Goal: Task Accomplishment & Management: Manage account settings

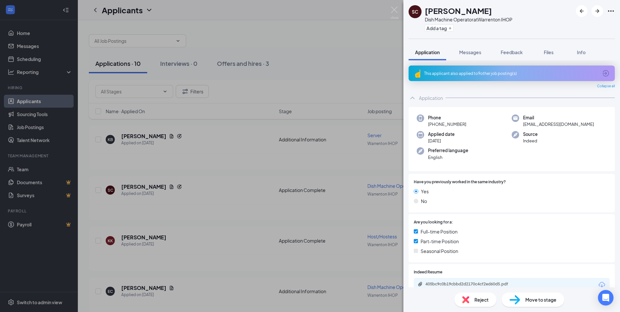
click at [132, 138] on div "SC [PERSON_NAME] Dish Machine Operator at [GEOGRAPHIC_DATA] IHOP Add a tag Appl…" at bounding box center [310, 156] width 620 height 312
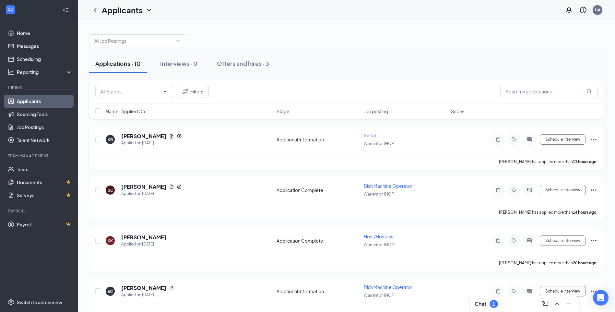
click at [596, 139] on icon "Ellipses" at bounding box center [594, 139] width 6 height 1
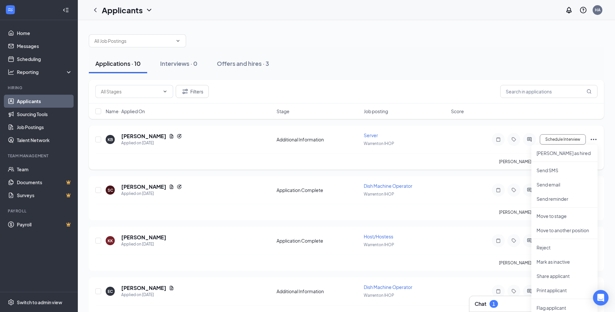
click at [476, 149] on div "KB [PERSON_NAME] Applied on [DATE] Additional Information Server Warrenton IHOP…" at bounding box center [346, 142] width 502 height 21
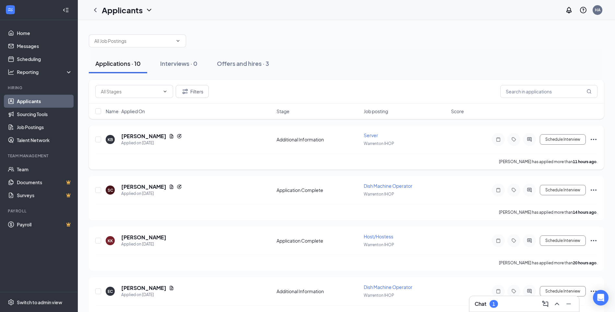
click at [349, 156] on div "[PERSON_NAME] has applied more than 11 hours ago ." at bounding box center [346, 161] width 502 height 16
click at [231, 154] on div "[PERSON_NAME] has applied more than 11 hours ago ." at bounding box center [346, 161] width 502 height 16
click at [230, 154] on div "[PERSON_NAME] has applied more than 11 hours ago ." at bounding box center [346, 161] width 502 height 16
click at [138, 134] on h5 "[PERSON_NAME]" at bounding box center [143, 136] width 45 height 7
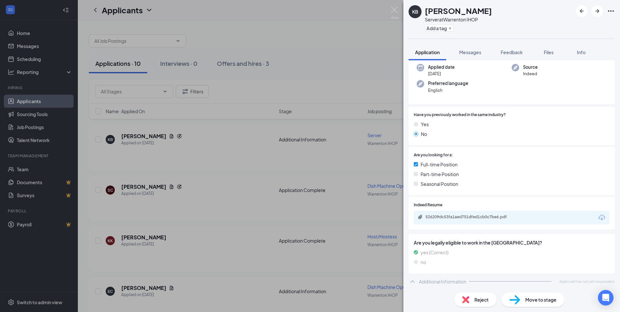
scroll to position [68, 0]
click at [475, 214] on div "526209dc53fa1aed751dfed1cb0c7be6.pdf" at bounding box center [470, 216] width 91 height 5
click at [142, 187] on div "KB [PERSON_NAME] Server at [GEOGRAPHIC_DATA] IHOP Add a tag Application Message…" at bounding box center [310, 156] width 620 height 312
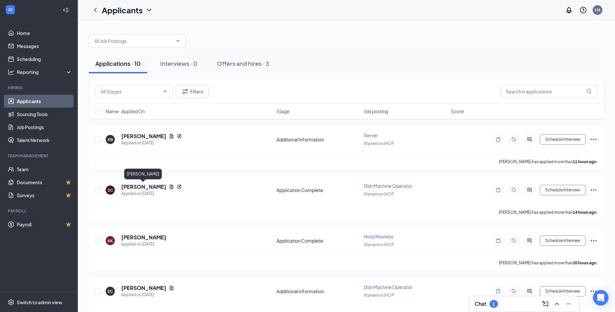
click at [142, 187] on h5 "[PERSON_NAME]" at bounding box center [143, 186] width 45 height 7
click at [142, 187] on body "Home Messages Scheduling Reporting Hiring Applicants Sourcing Tools Job Posting…" at bounding box center [307, 156] width 615 height 312
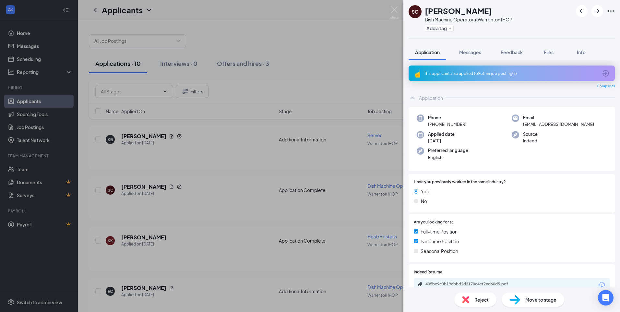
scroll to position [32, 0]
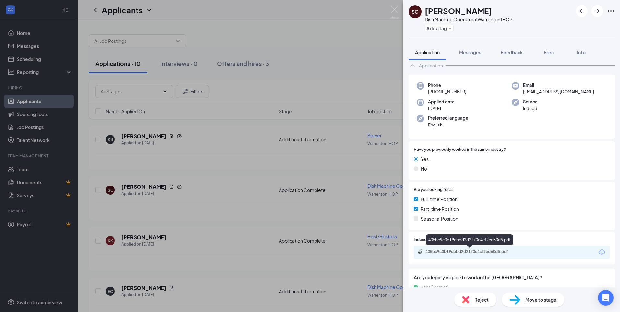
click at [470, 250] on div "405bc9c0b19cbbd2d2170c4cf2ed60d5.pdf" at bounding box center [470, 251] width 91 height 5
click at [200, 230] on div "SC [PERSON_NAME] Dish Machine Operator at [GEOGRAPHIC_DATA] IHOP Add a tag Appl…" at bounding box center [310, 156] width 620 height 312
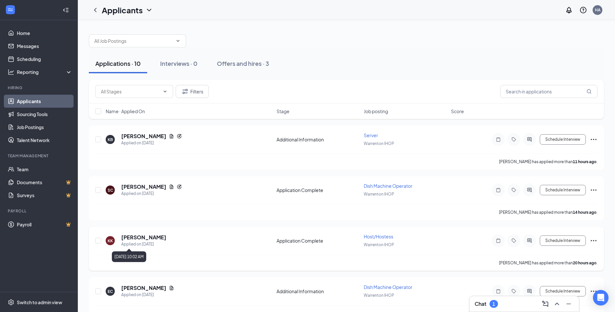
click at [143, 245] on div "Applied on [DATE]" at bounding box center [143, 244] width 45 height 6
click at [131, 237] on h5 "[PERSON_NAME]" at bounding box center [143, 237] width 45 height 7
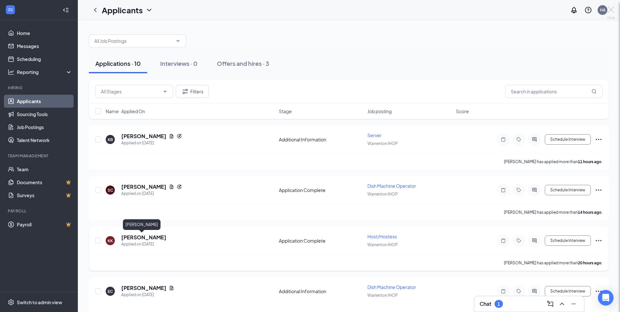
click at [131, 237] on div at bounding box center [310, 156] width 620 height 312
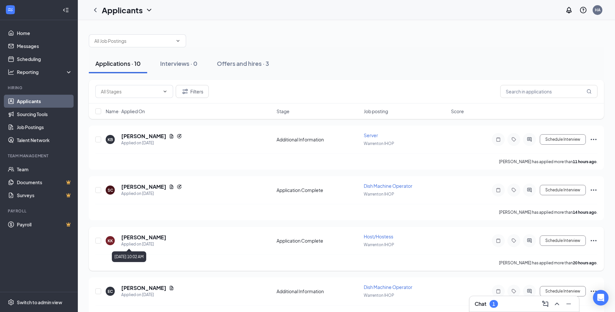
click at [146, 242] on div "Applied on [DATE]" at bounding box center [143, 244] width 45 height 6
drag, startPoint x: 146, startPoint y: 242, endPoint x: 124, endPoint y: 236, distance: 22.5
click at [124, 236] on h5 "[PERSON_NAME]" at bounding box center [143, 237] width 45 height 7
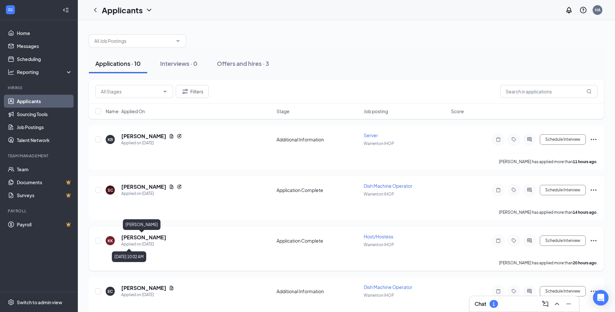
click at [124, 236] on body "Home Messages Scheduling Reporting Hiring Applicants Sourcing Tools Job Posting…" at bounding box center [307, 156] width 615 height 312
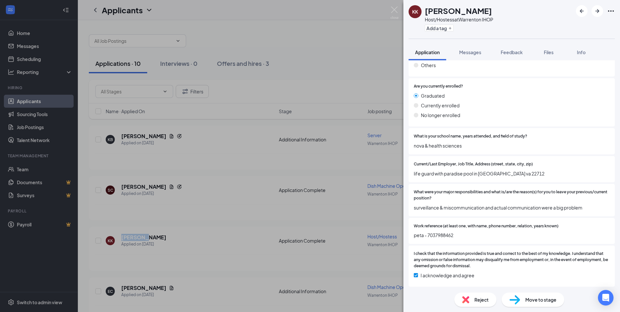
scroll to position [456, 0]
click at [299, 242] on div "KK [PERSON_NAME] Host/Hostess at [GEOGRAPHIC_DATA] IHOP Add a tag Application M…" at bounding box center [310, 156] width 620 height 312
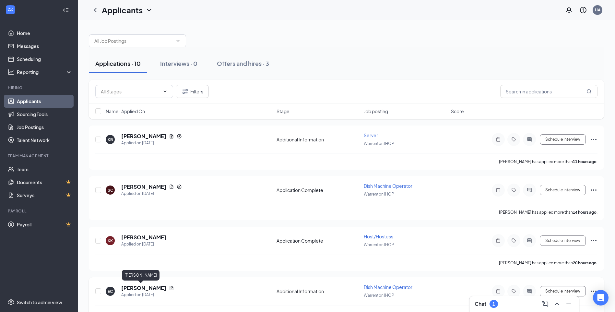
click at [135, 291] on h5 "[PERSON_NAME]" at bounding box center [143, 287] width 45 height 7
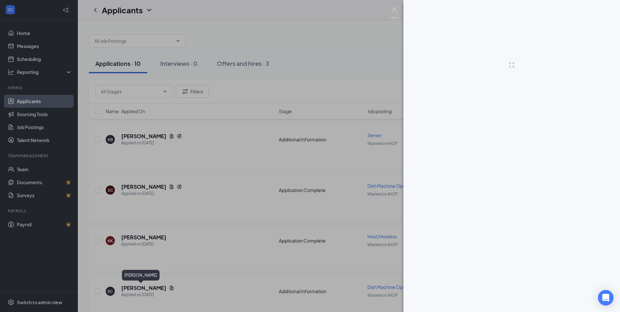
click at [135, 291] on div at bounding box center [310, 156] width 620 height 312
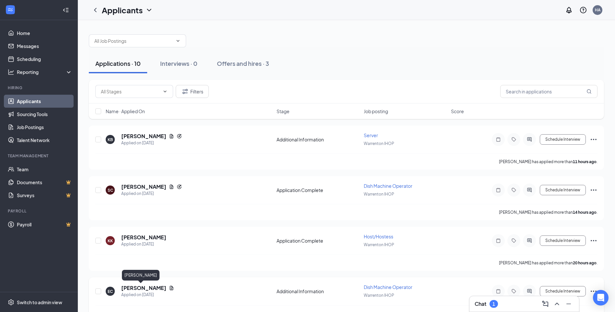
click at [127, 285] on h5 "[PERSON_NAME]" at bounding box center [143, 287] width 45 height 7
click at [127, 285] on body "Home Messages Scheduling Reporting Hiring Applicants Sourcing Tools Job Posting…" at bounding box center [307, 156] width 615 height 312
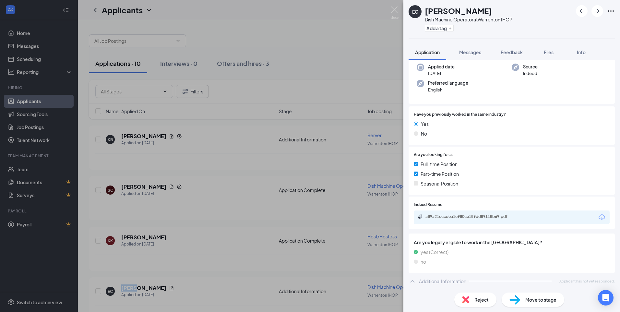
scroll to position [68, 0]
click at [475, 214] on div "a89a21cccdea1e980ce189dd89118b69.pdf" at bounding box center [470, 216] width 91 height 5
click at [226, 222] on div "EC [PERSON_NAME] Dish Machine Operator at [GEOGRAPHIC_DATA] IHOP Add a tag Appl…" at bounding box center [310, 156] width 620 height 312
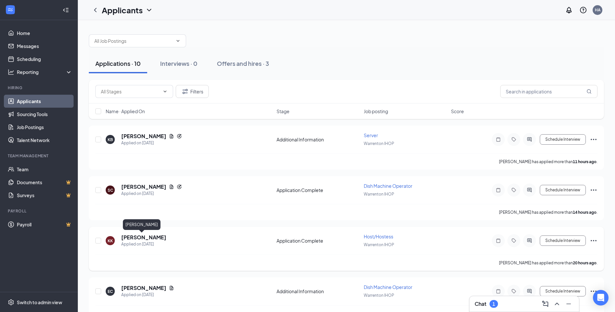
click at [136, 237] on h5 "[PERSON_NAME]" at bounding box center [143, 237] width 45 height 7
click at [123, 237] on h5 "[PERSON_NAME]" at bounding box center [143, 237] width 45 height 7
click at [123, 237] on body "Home Messages Scheduling Reporting Hiring Applicants Sourcing Tools Job Posting…" at bounding box center [307, 156] width 615 height 312
click at [123, 237] on div "KK [PERSON_NAME] Host/Hostess at [GEOGRAPHIC_DATA] IHOP Add a tag Application M…" at bounding box center [307, 156] width 615 height 312
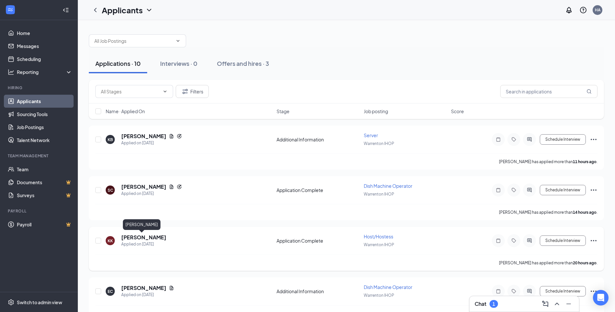
click at [127, 239] on h5 "[PERSON_NAME]" at bounding box center [143, 237] width 45 height 7
click at [127, 239] on body "Home Messages Scheduling Reporting Hiring Applicants Sourcing Tools Job Posting…" at bounding box center [307, 156] width 615 height 312
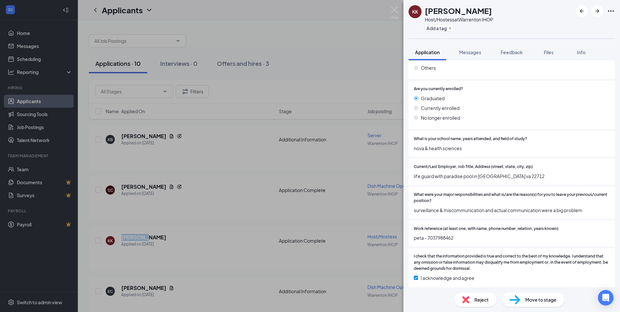
scroll to position [454, 0]
click at [525, 301] on span "Move to stage" at bounding box center [540, 299] width 31 height 7
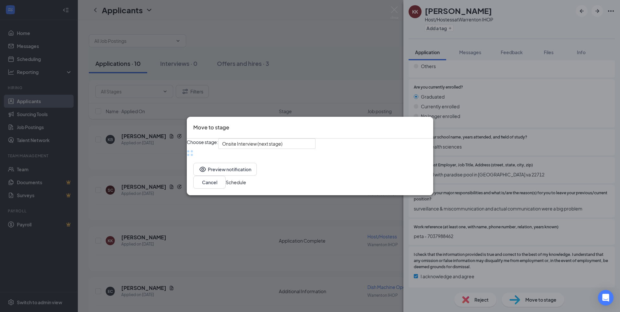
scroll to position [453, 0]
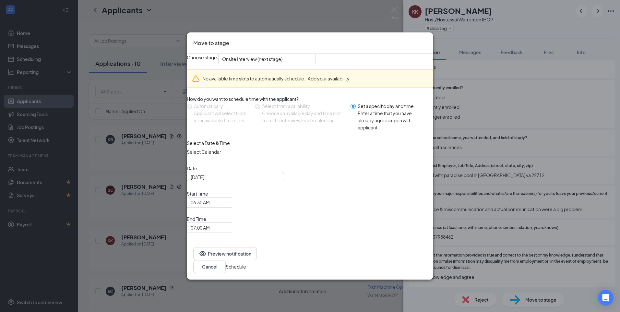
click at [427, 39] on icon "Cross" at bounding box center [427, 39] width 0 height 0
